Goal: Check status: Check status

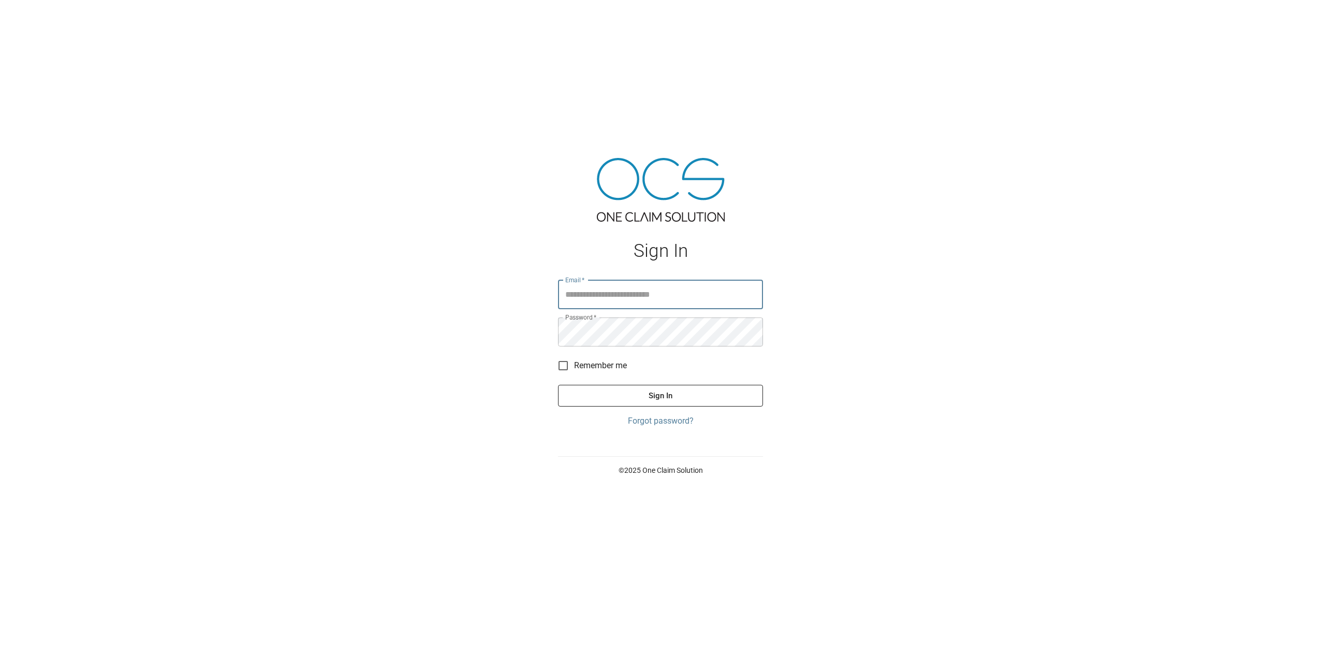
type input "**********"
click at [680, 393] on button "Sign In" at bounding box center [660, 396] width 205 height 22
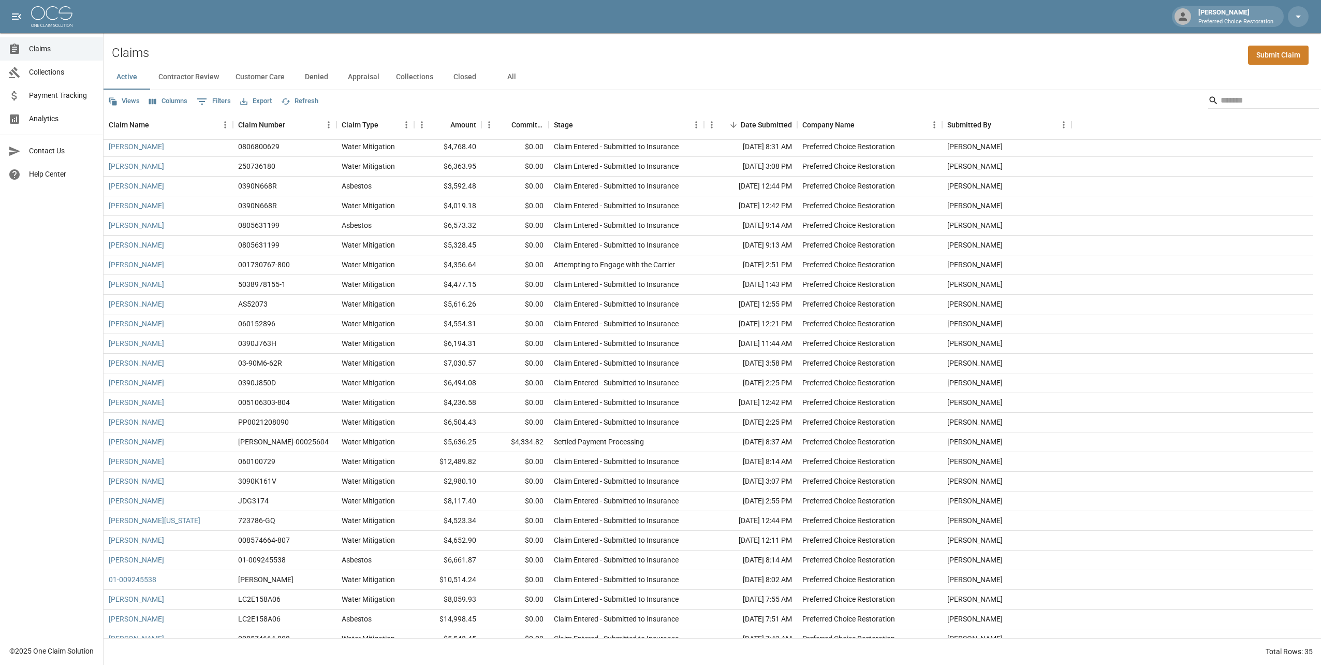
scroll to position [190, 0]
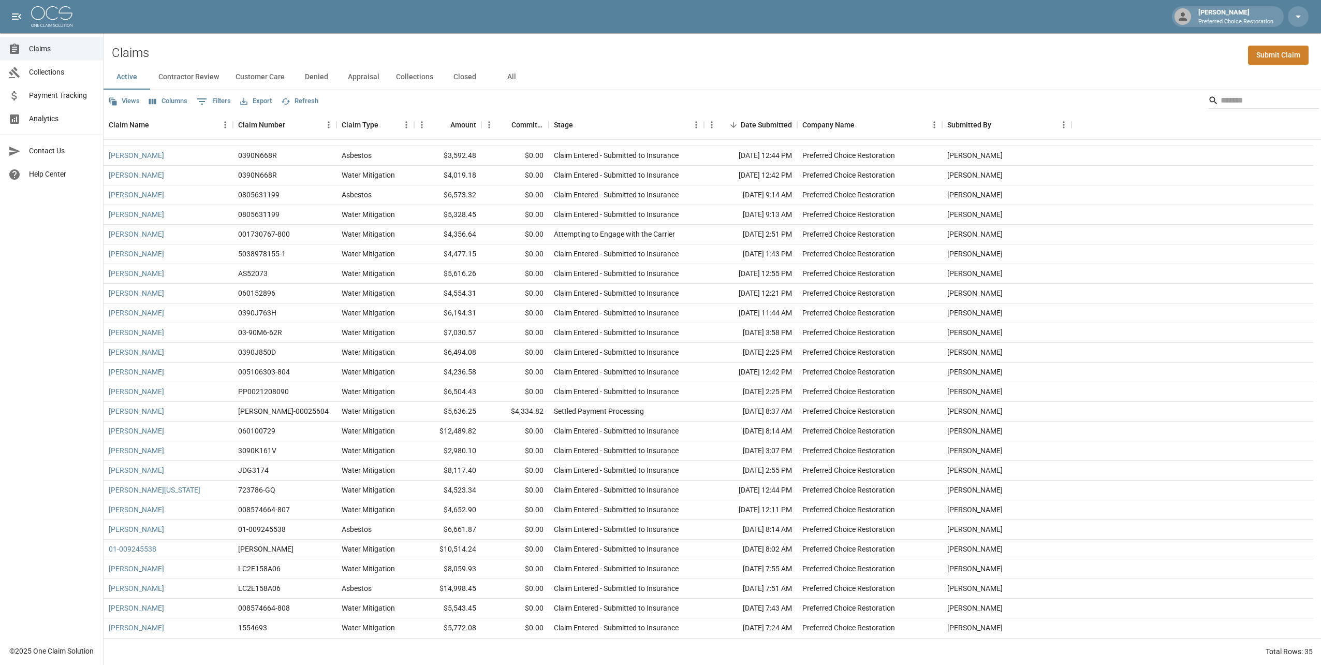
click at [52, 77] on span "Collections" at bounding box center [62, 72] width 66 height 11
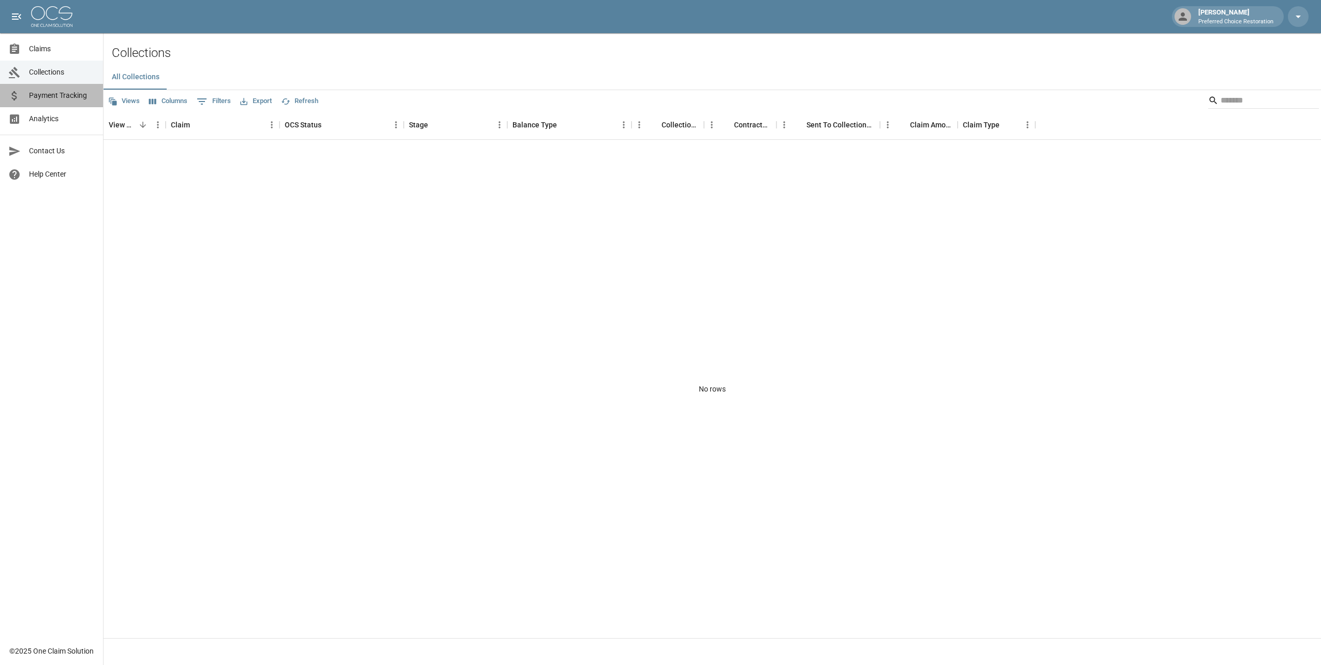
click at [69, 96] on span "Payment Tracking" at bounding box center [62, 95] width 66 height 11
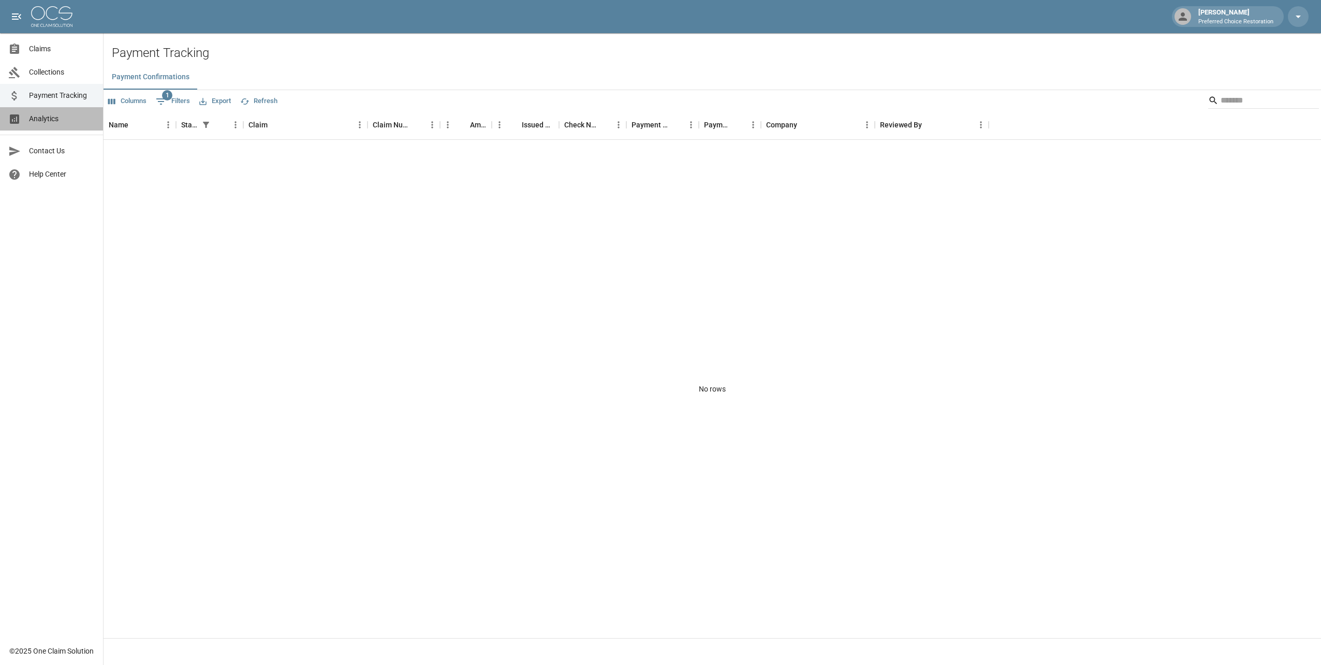
click at [50, 123] on span "Analytics" at bounding box center [62, 118] width 66 height 11
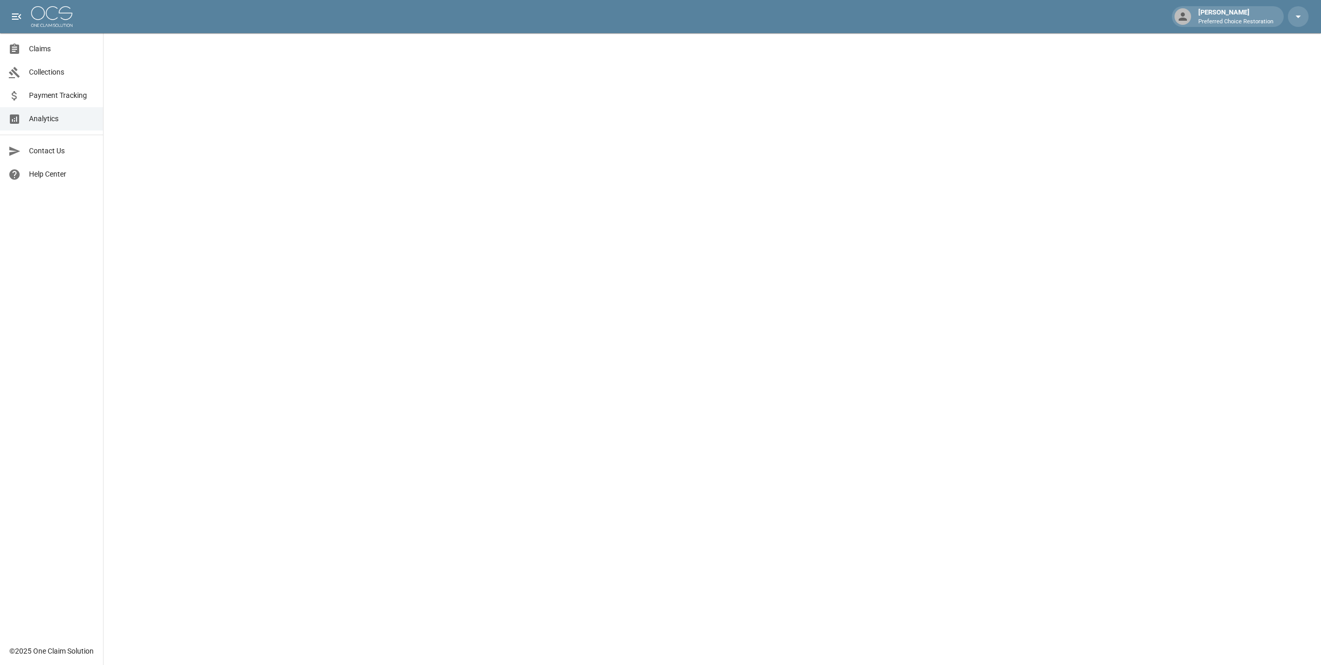
click at [49, 72] on span "Collections" at bounding box center [62, 72] width 66 height 11
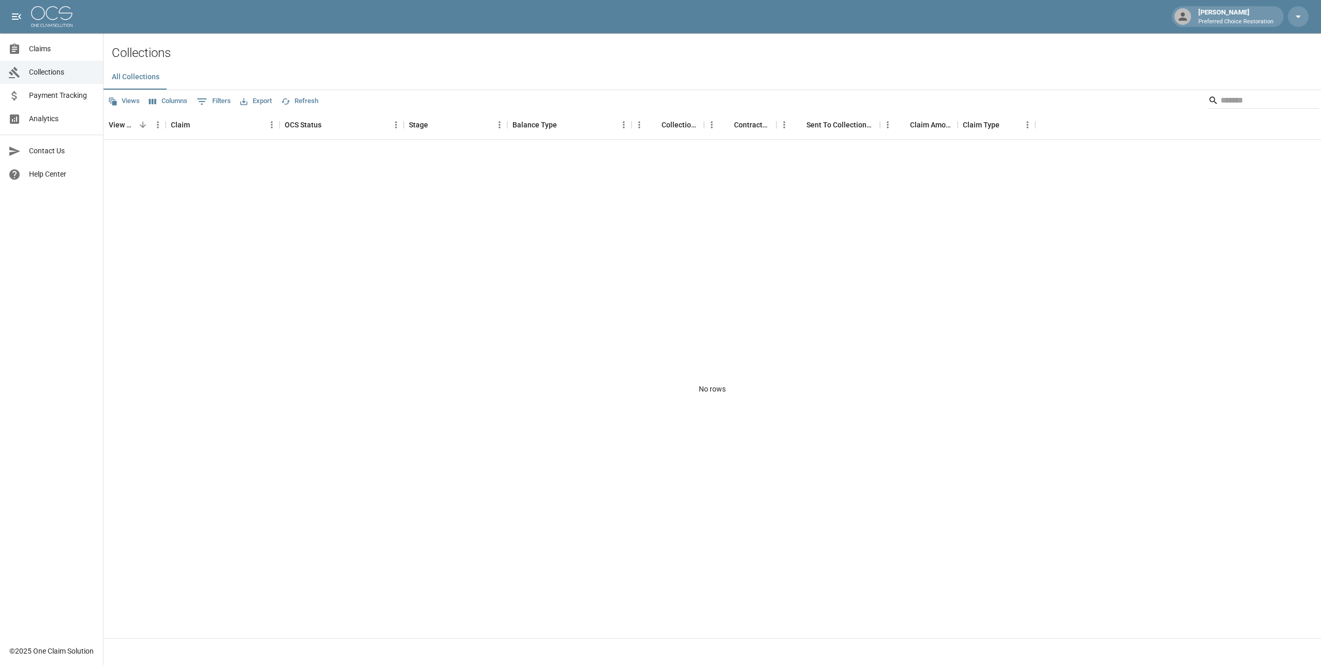
click at [42, 48] on span "Claims" at bounding box center [62, 48] width 66 height 11
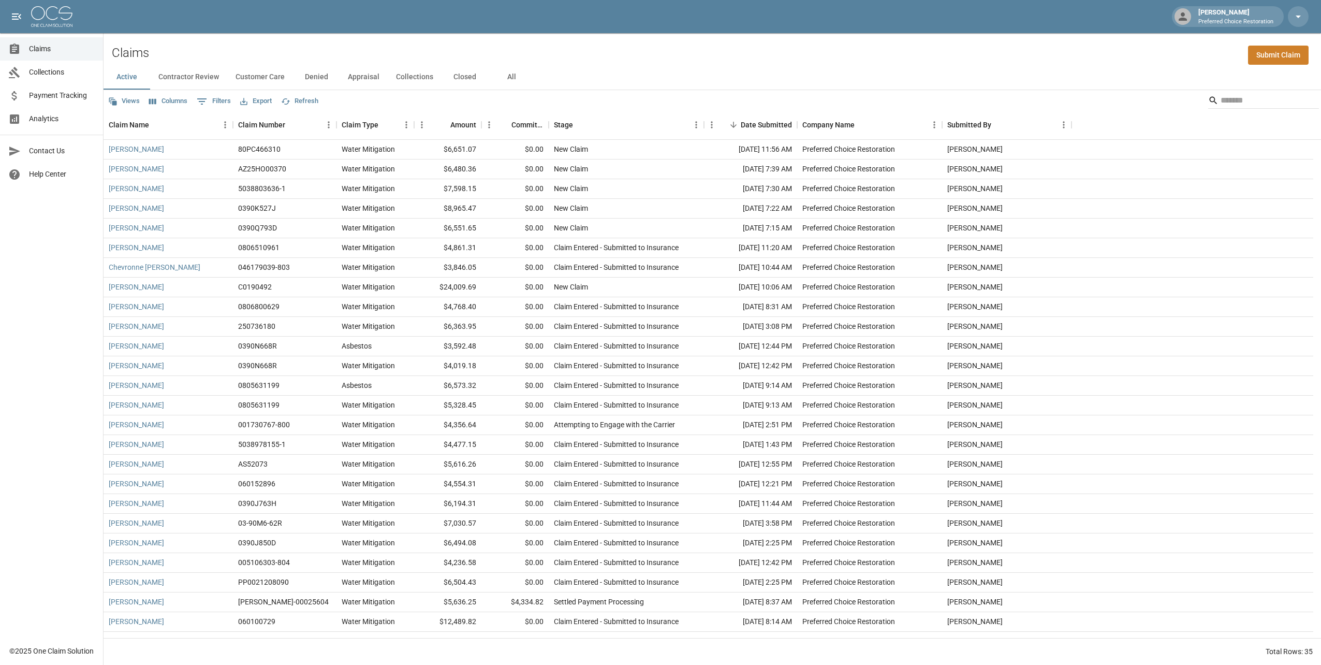
click at [194, 76] on button "Contractor Review" at bounding box center [188, 77] width 77 height 25
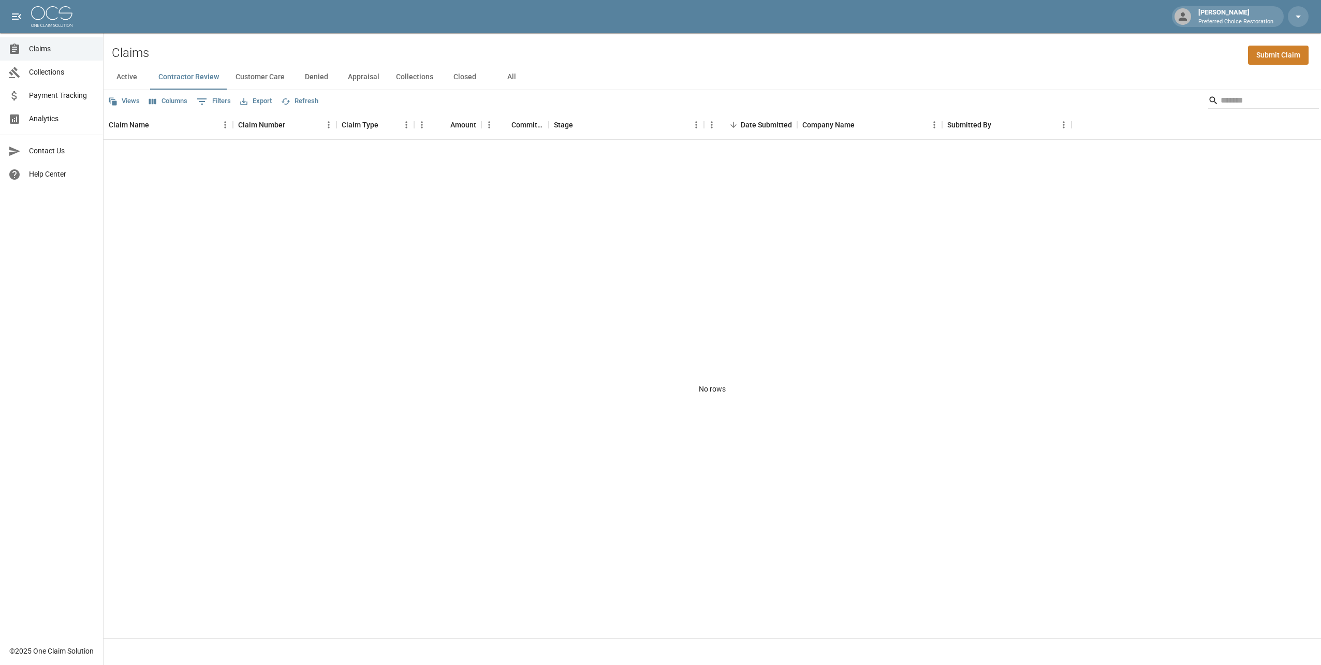
click at [278, 78] on button "Customer Care" at bounding box center [260, 77] width 66 height 25
click at [314, 76] on button "Denied" at bounding box center [316, 77] width 47 height 25
click at [366, 79] on button "Appraisal" at bounding box center [364, 77] width 48 height 25
click at [421, 79] on button "Collections" at bounding box center [415, 77] width 54 height 25
click at [461, 78] on button "Closed" at bounding box center [464, 77] width 47 height 25
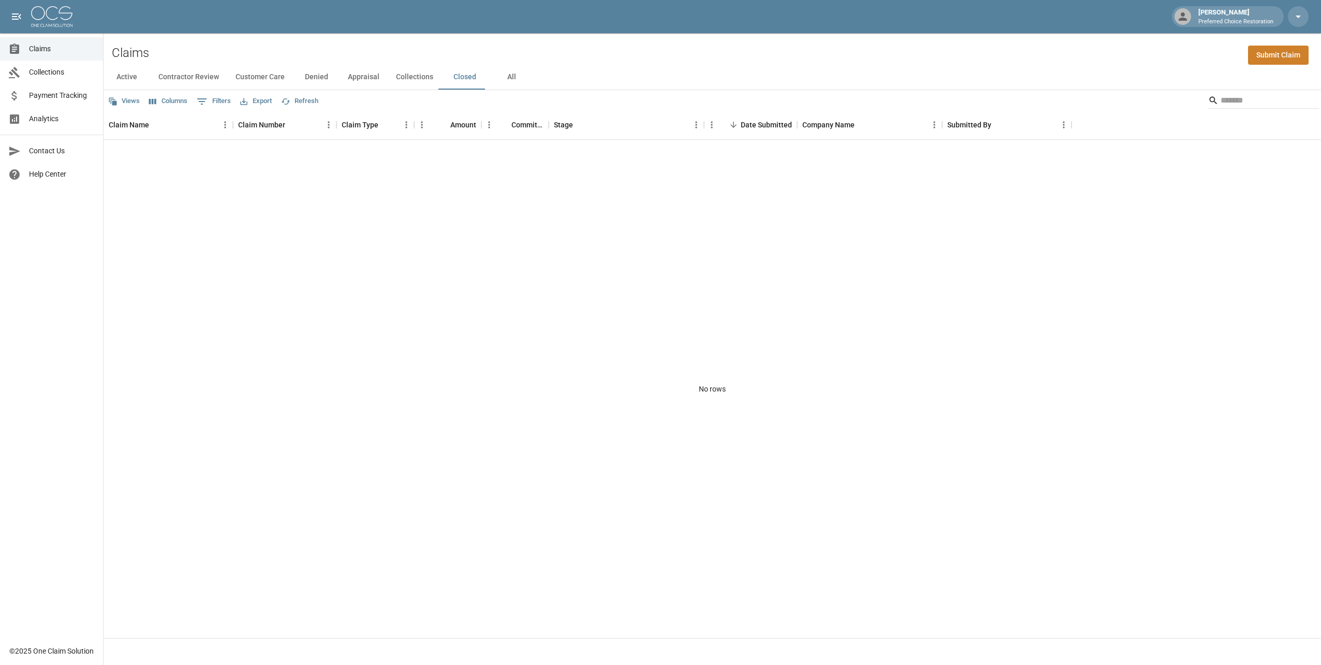
click at [132, 75] on button "Active" at bounding box center [127, 77] width 47 height 25
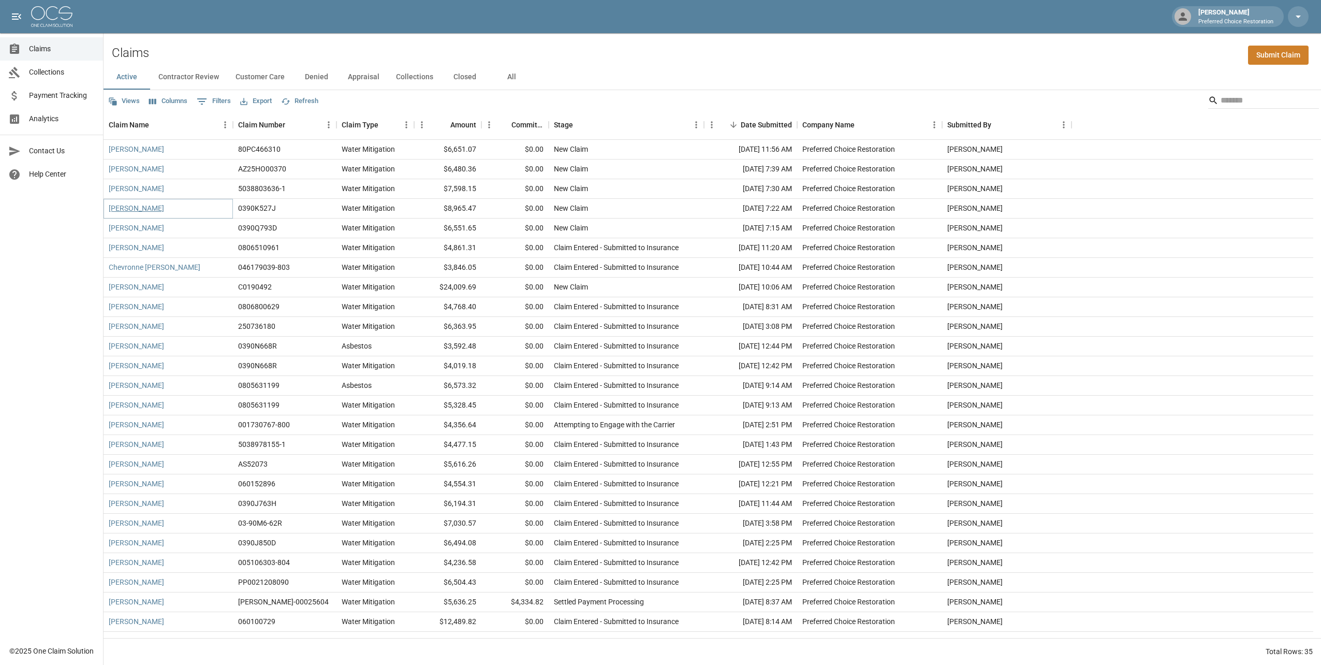
click at [151, 210] on link "[PERSON_NAME]" at bounding box center [136, 208] width 55 height 10
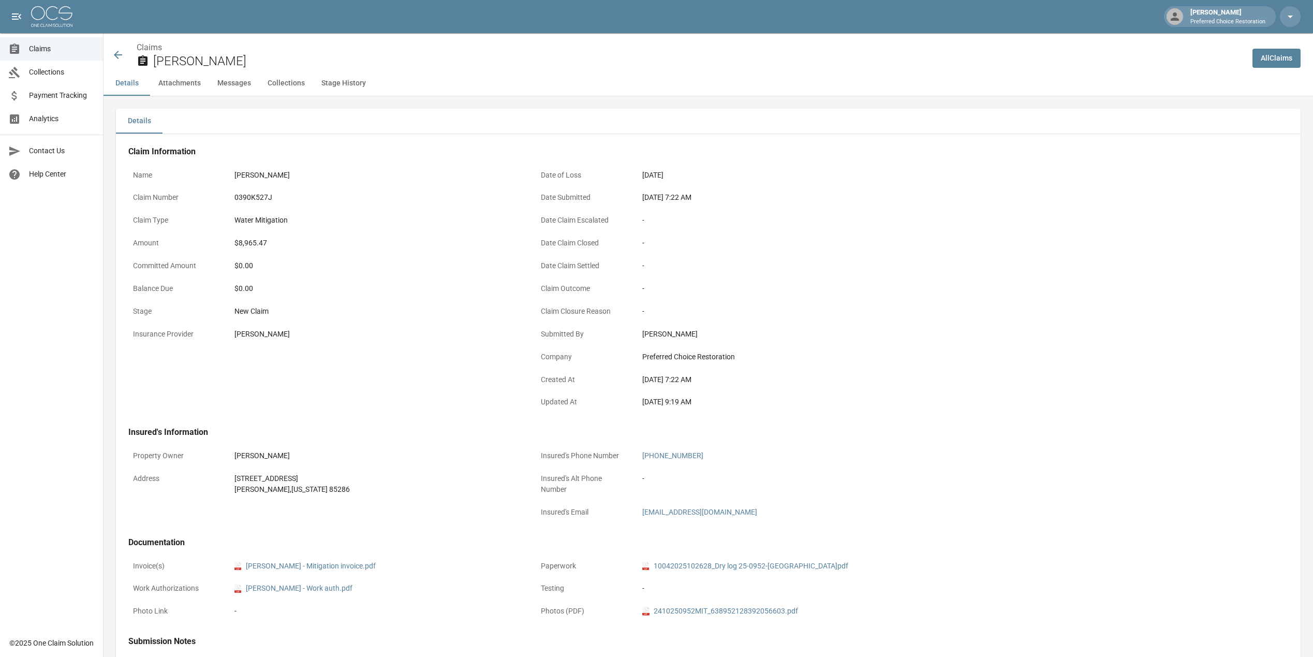
click at [120, 57] on icon at bounding box center [118, 55] width 12 height 12
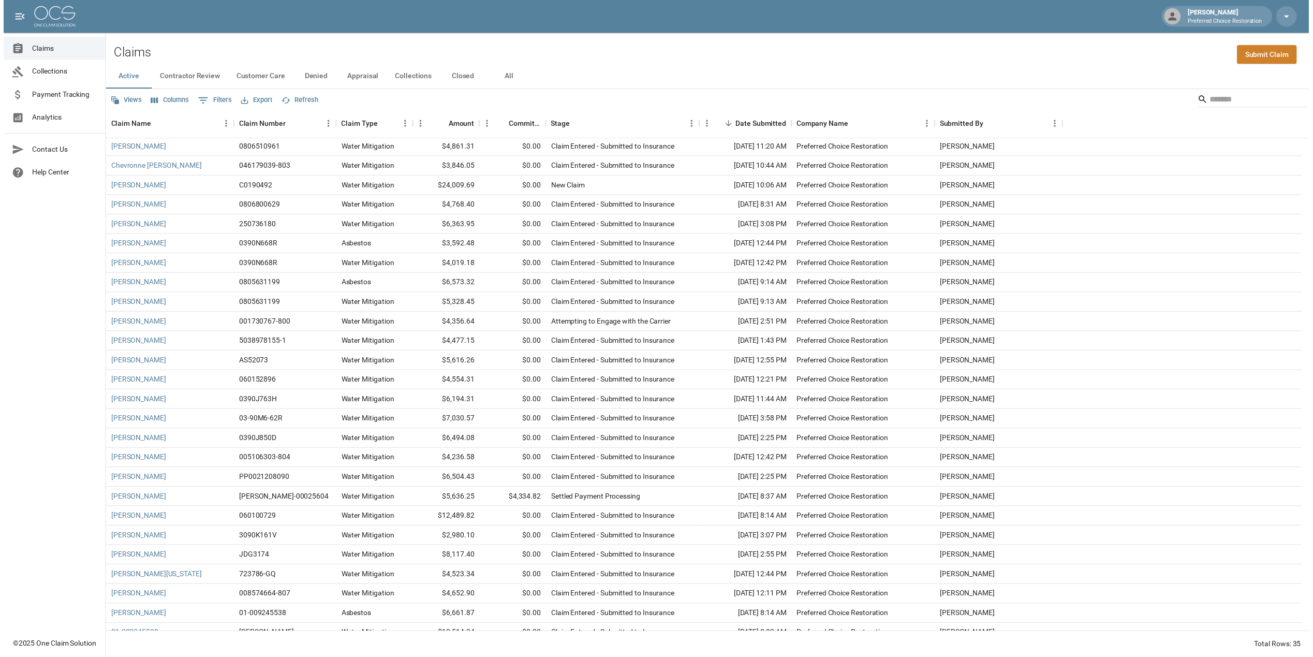
scroll to position [190, 0]
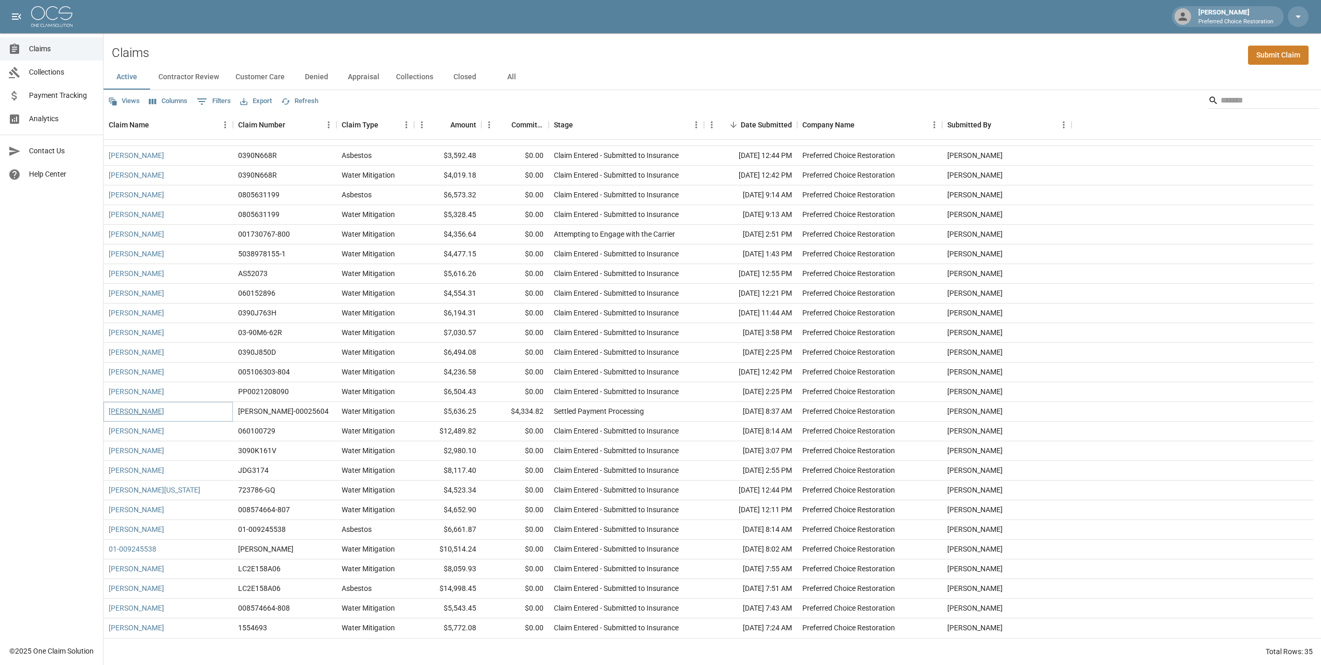
click at [144, 409] on link "[PERSON_NAME]" at bounding box center [136, 411] width 55 height 10
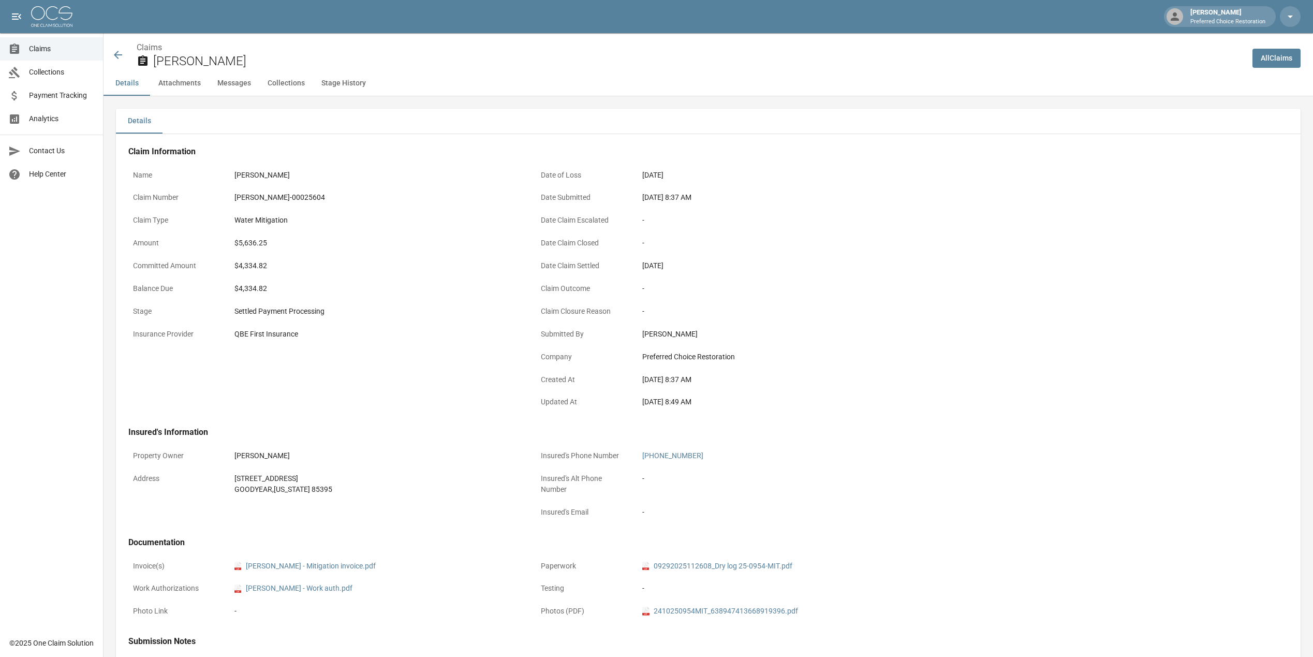
click at [118, 54] on icon at bounding box center [118, 55] width 12 height 12
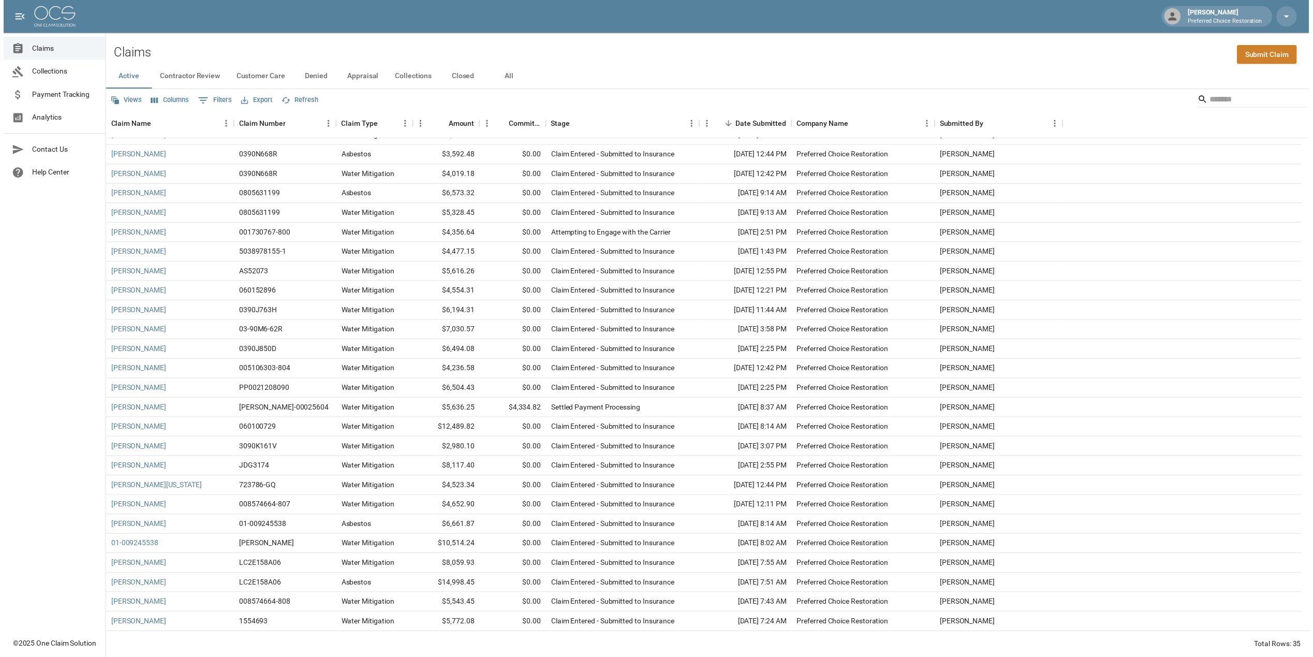
scroll to position [190, 0]
click at [134, 410] on link "[PERSON_NAME]" at bounding box center [136, 411] width 55 height 10
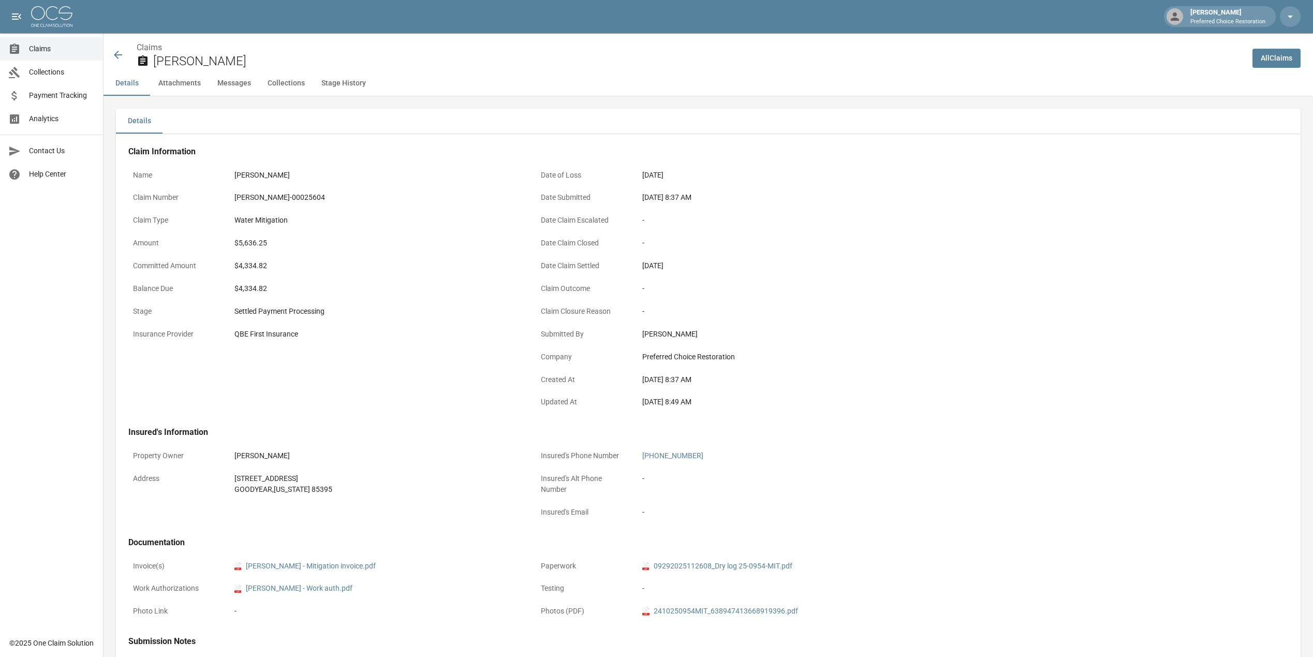
click at [119, 54] on icon at bounding box center [118, 55] width 12 height 12
